Goal: Find specific page/section: Find specific page/section

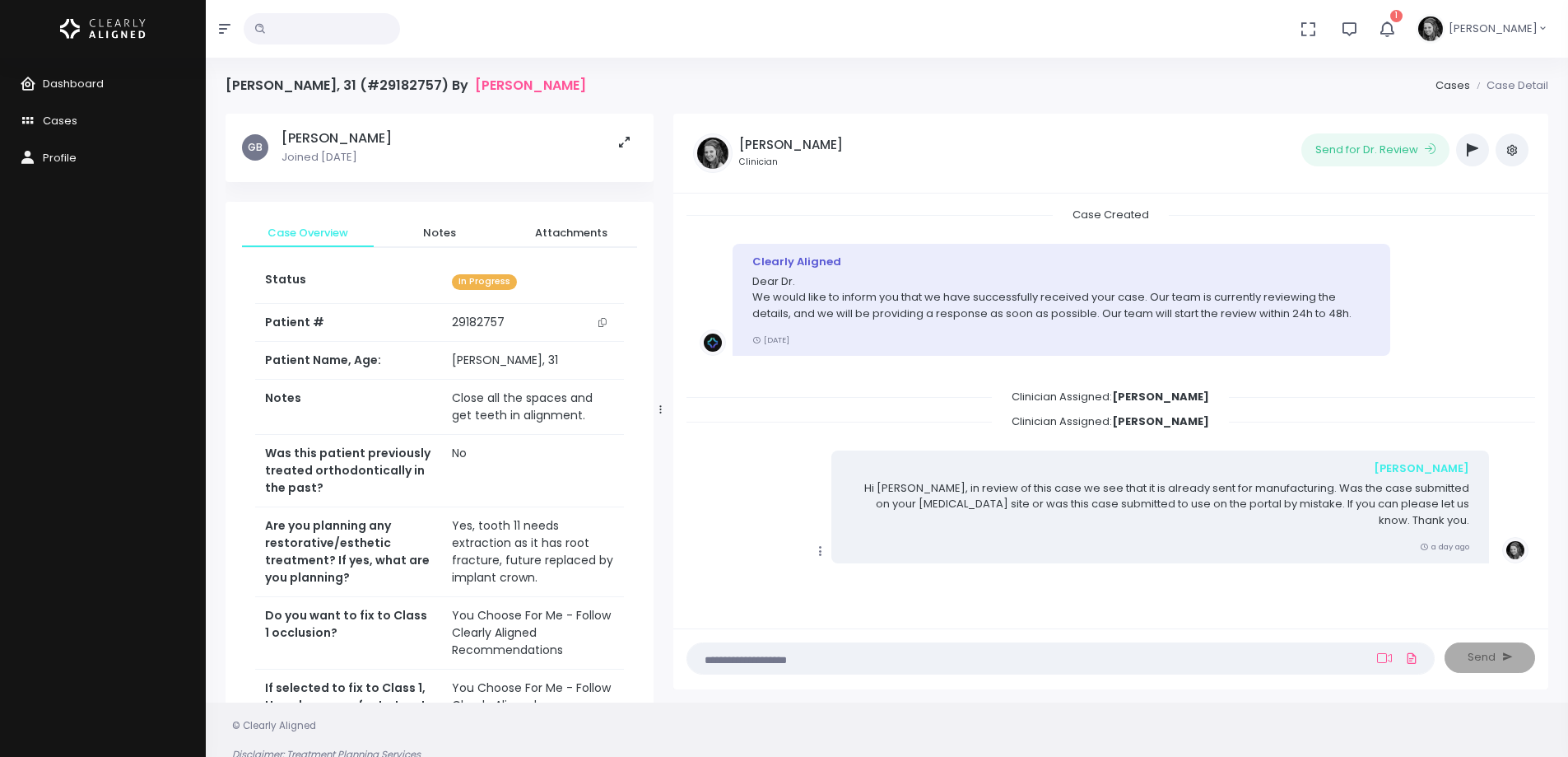
scroll to position [553, 0]
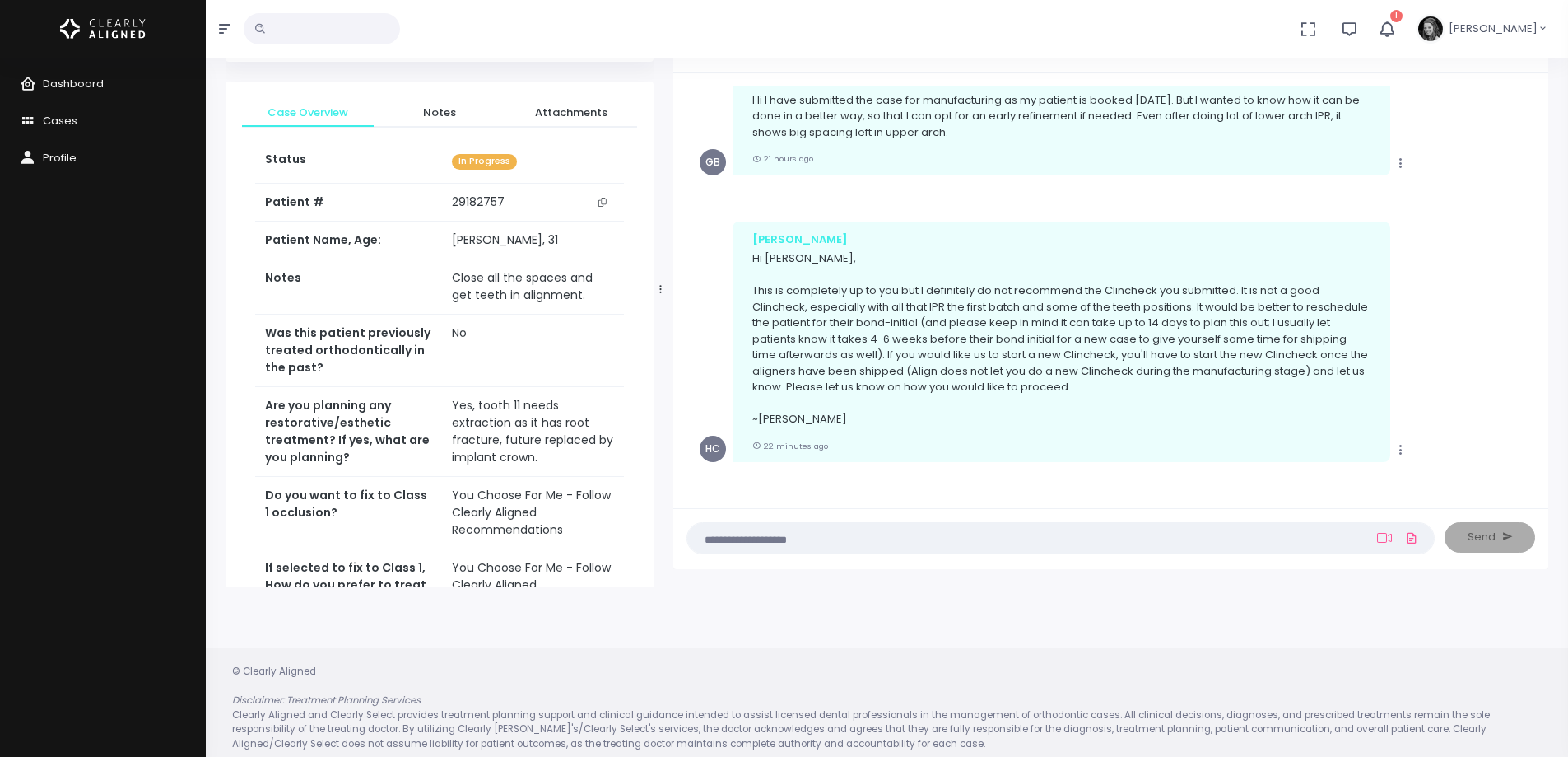
scroll to position [132, 0]
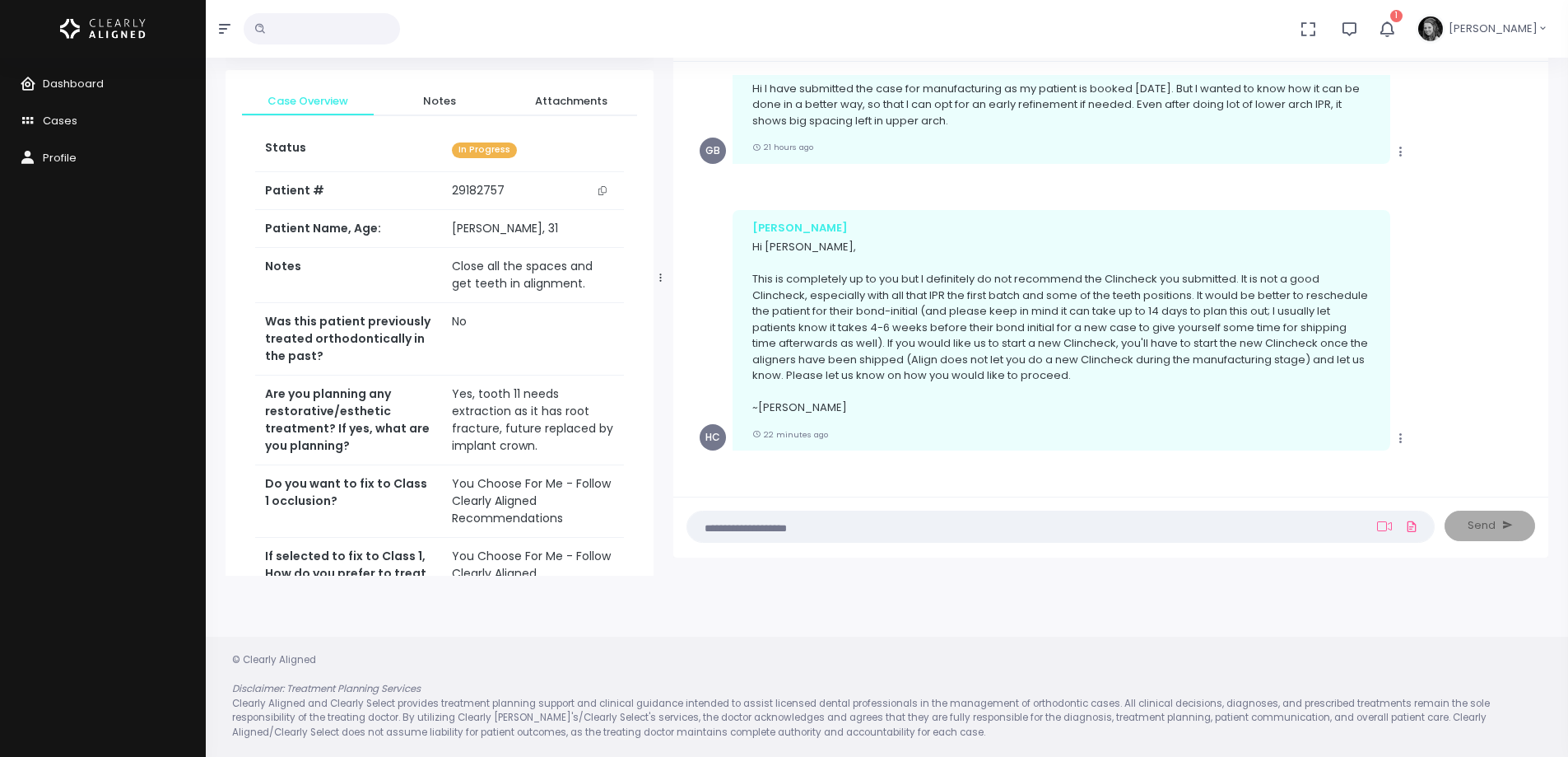
click at [1396, 29] on icon "button" at bounding box center [1387, 28] width 20 height 20
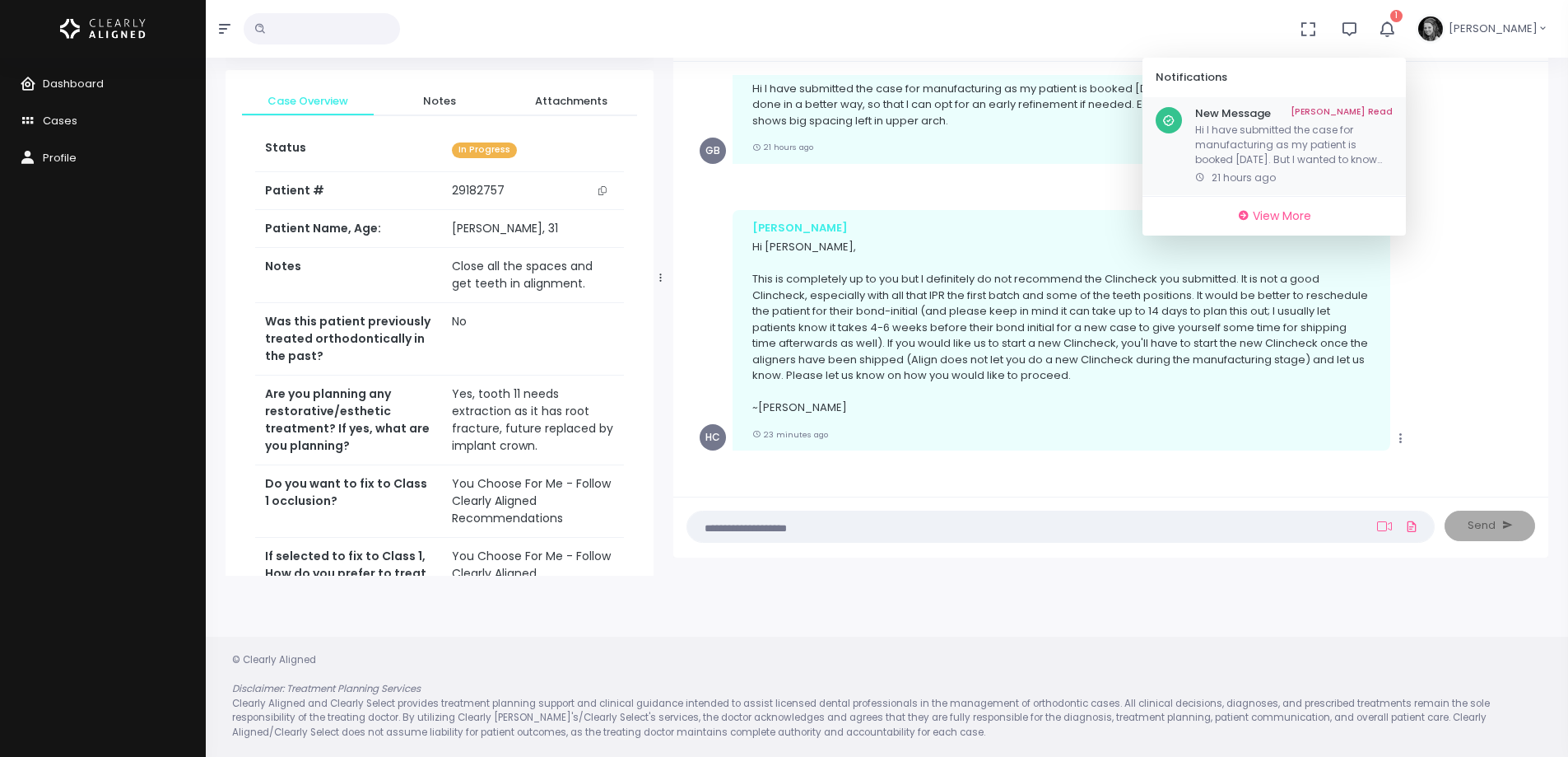
click at [1378, 110] on link "[PERSON_NAME] Read" at bounding box center [1342, 113] width 102 height 13
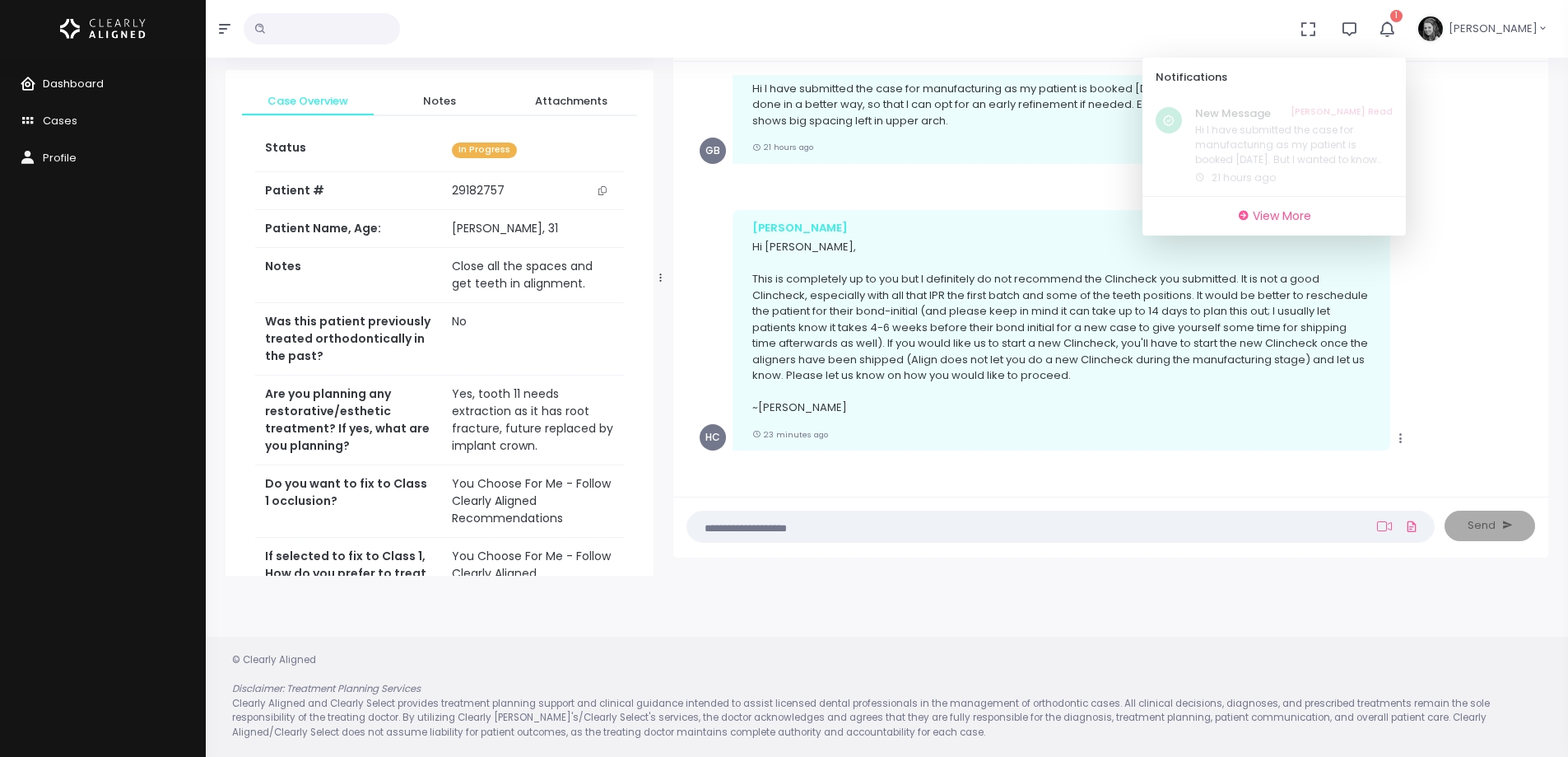
click at [72, 80] on span "Dashboard" at bounding box center [73, 84] width 61 height 16
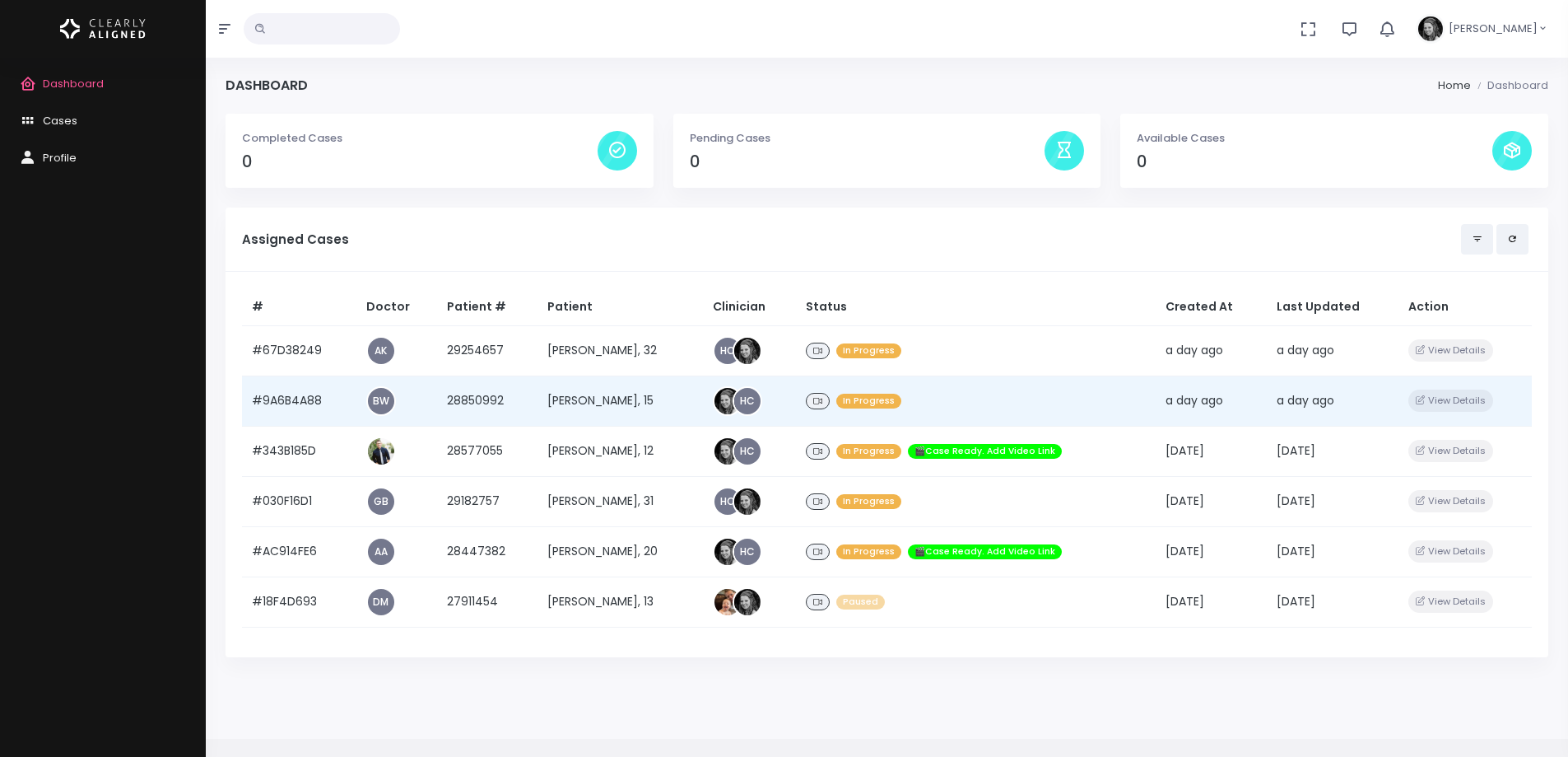
click at [269, 402] on td "#9A6B4A88" at bounding box center [299, 401] width 115 height 50
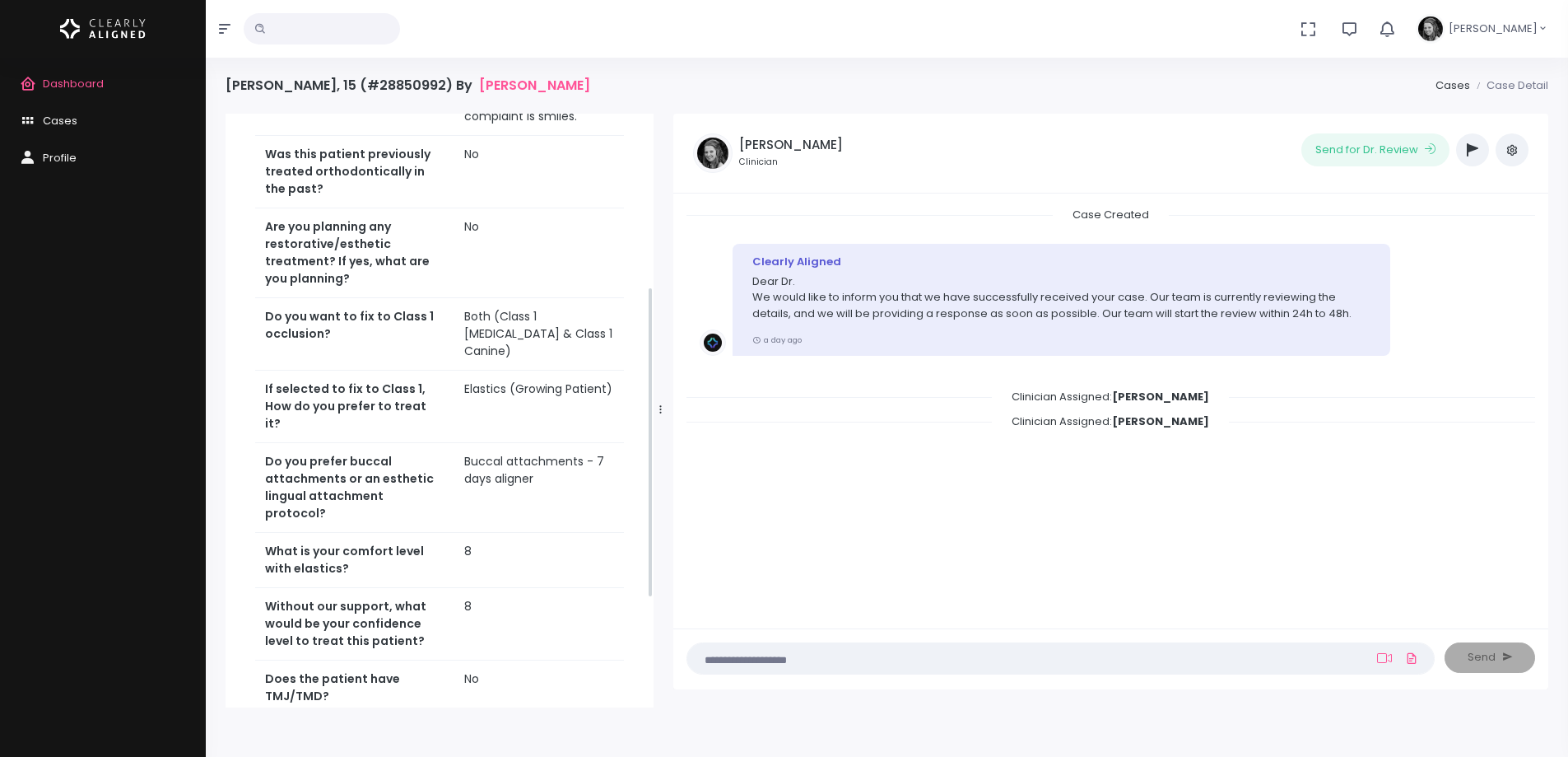
scroll to position [330, 0]
